Goal: Information Seeking & Learning: Learn about a topic

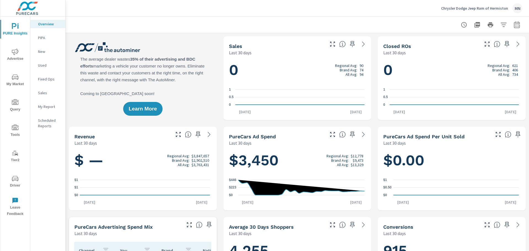
scroll to position [0, 0]
click at [17, 55] on span "Advertise" at bounding box center [15, 56] width 26 height 14
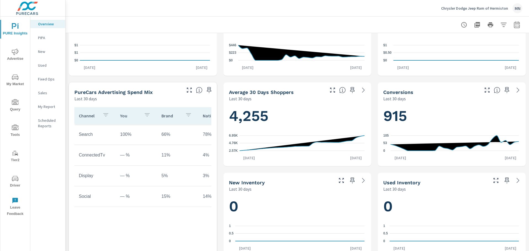
scroll to position [0, 30]
click at [11, 59] on span "Advertise" at bounding box center [15, 56] width 26 height 14
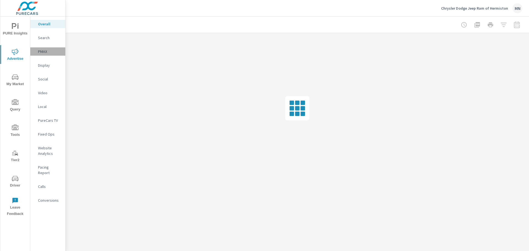
click at [43, 51] on p "PMAX" at bounding box center [49, 52] width 23 height 6
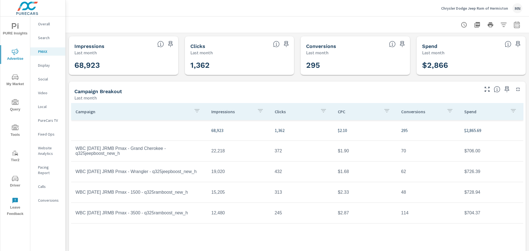
click at [15, 78] on icon "nav menu" at bounding box center [15, 77] width 7 height 7
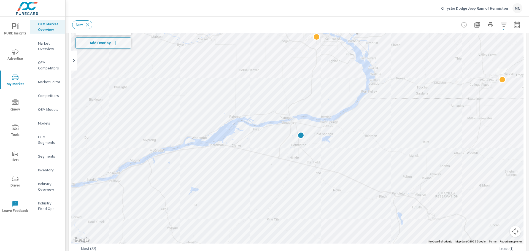
scroll to position [21, 0]
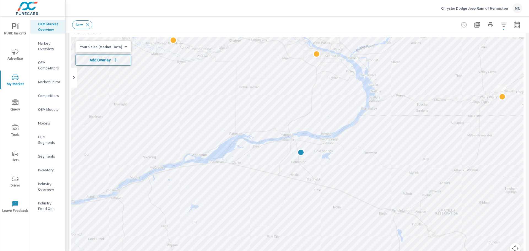
click at [105, 61] on span "Add Overlay" at bounding box center [103, 60] width 51 height 6
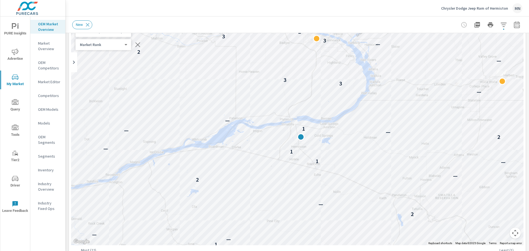
scroll to position [31, 0]
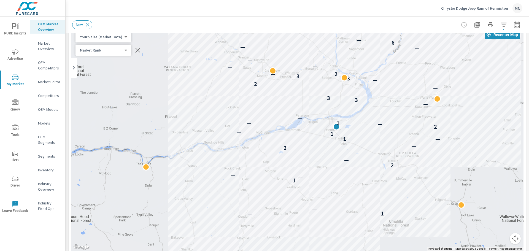
scroll to position [17, 0]
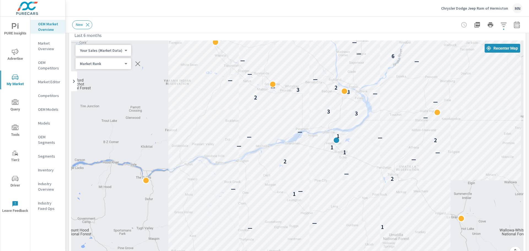
click at [124, 50] on body "PURE Insights Advertise My Market Query Tools Tier2 Driver Leave Feedback OEM M…" at bounding box center [264, 125] width 529 height 251
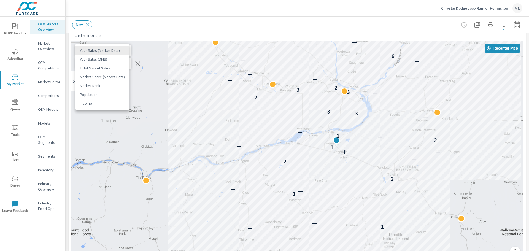
click at [88, 93] on li "Population" at bounding box center [103, 94] width 54 height 9
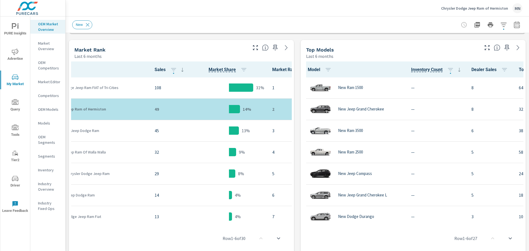
scroll to position [0, 0]
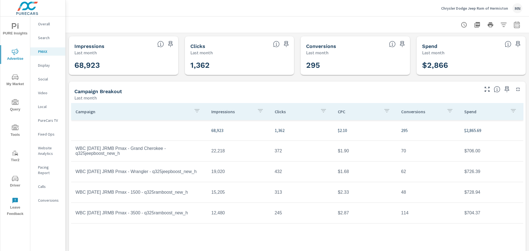
click at [42, 92] on p "Video" at bounding box center [49, 93] width 23 height 6
